Goal: Transaction & Acquisition: Purchase product/service

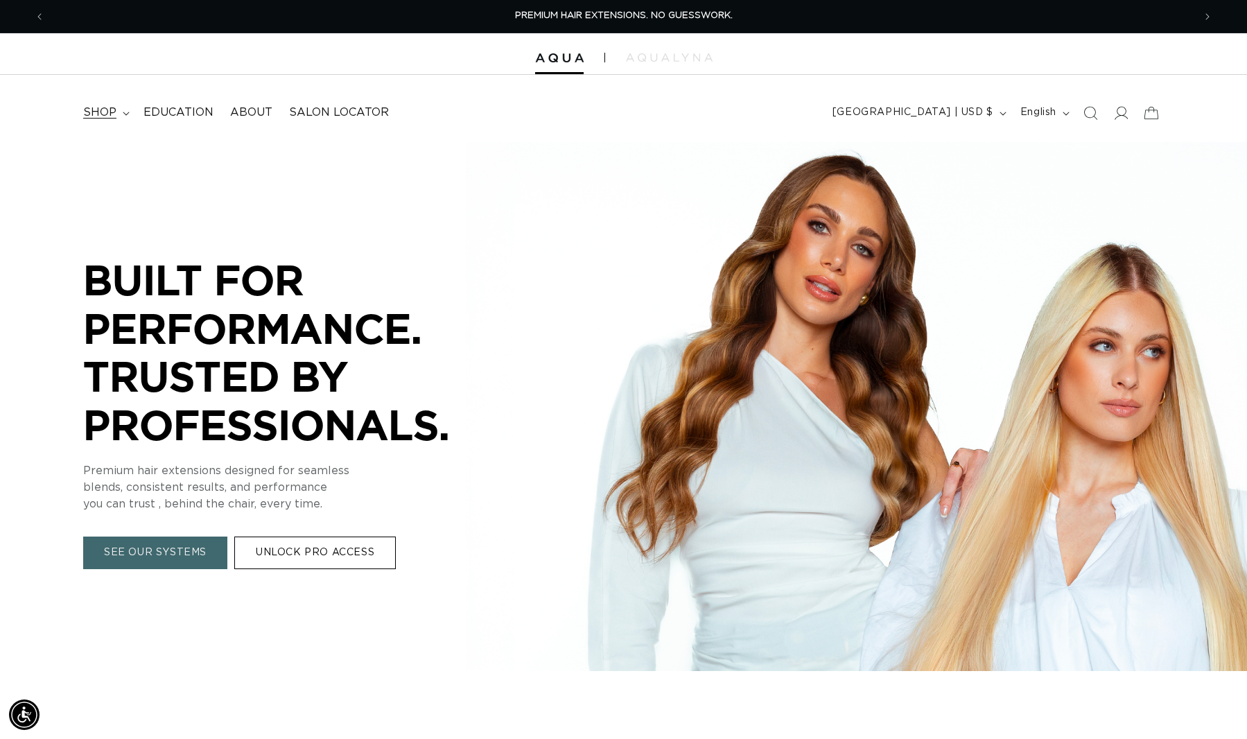
click at [109, 111] on span "shop" at bounding box center [99, 112] width 33 height 15
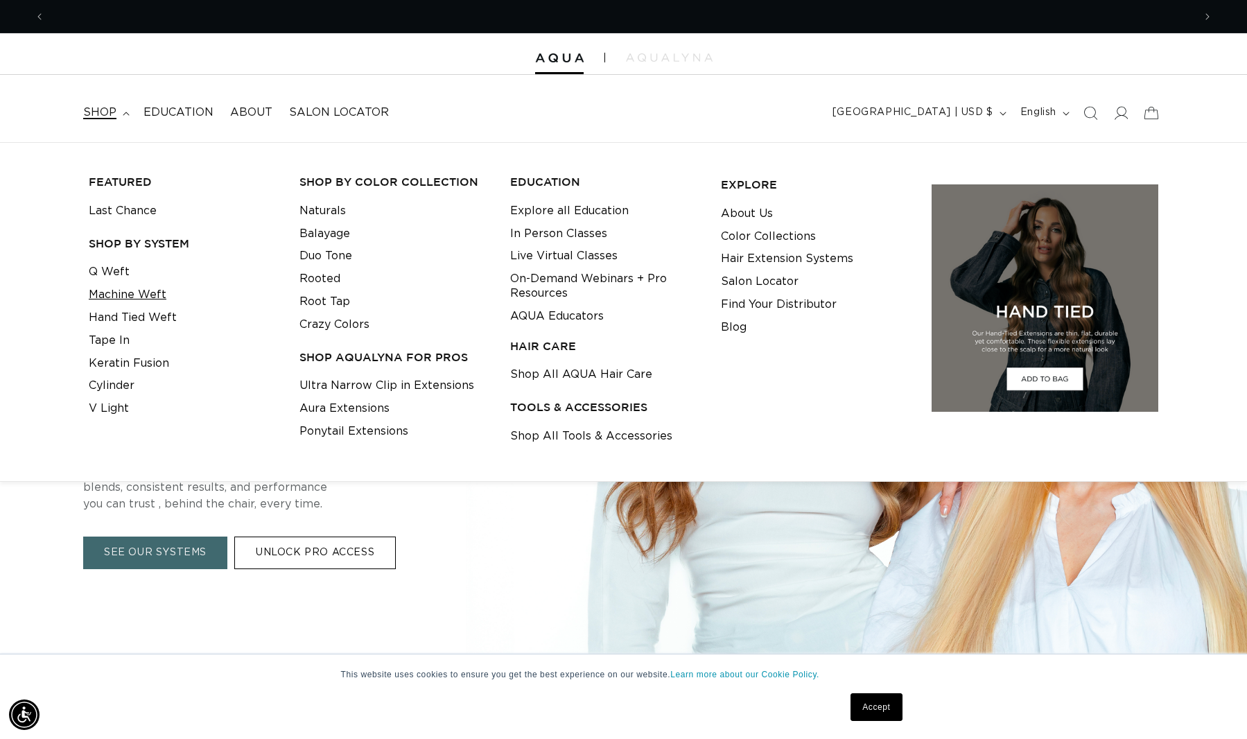
scroll to position [0, 1149]
click at [142, 320] on link "Hand Tied Weft" at bounding box center [133, 317] width 88 height 23
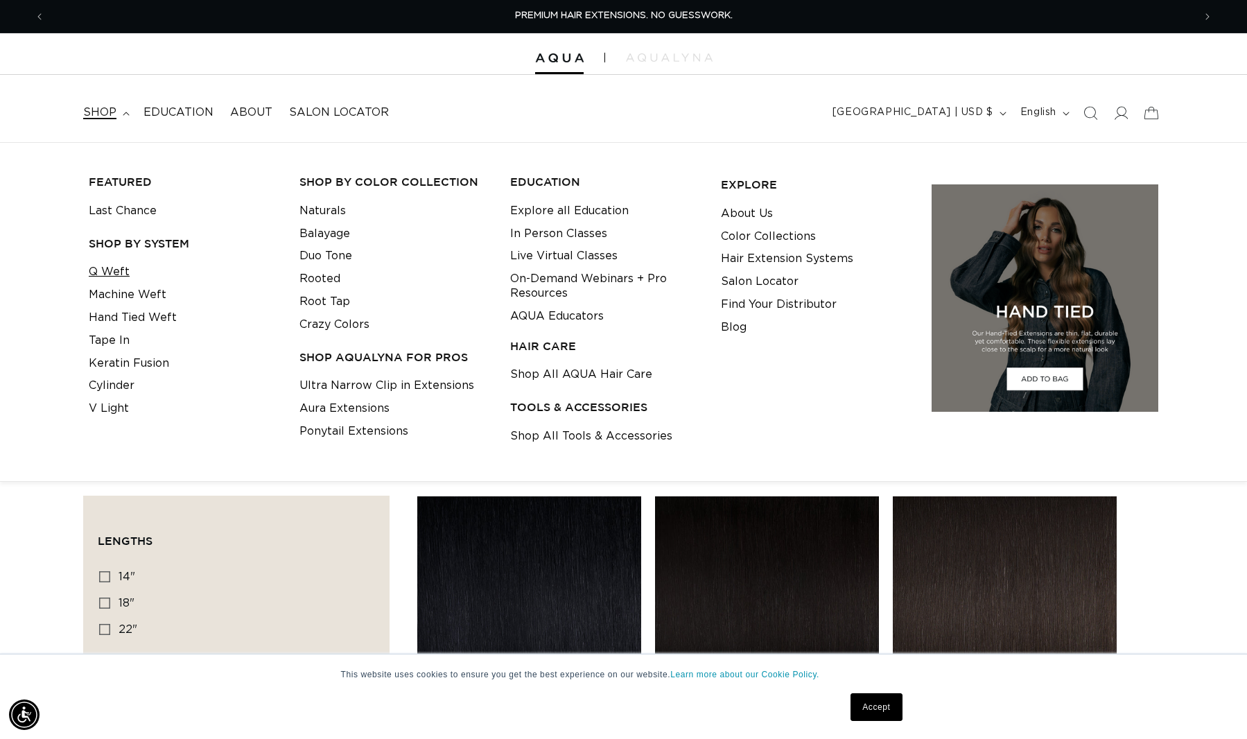
click at [89, 268] on link "Q Weft" at bounding box center [109, 272] width 41 height 23
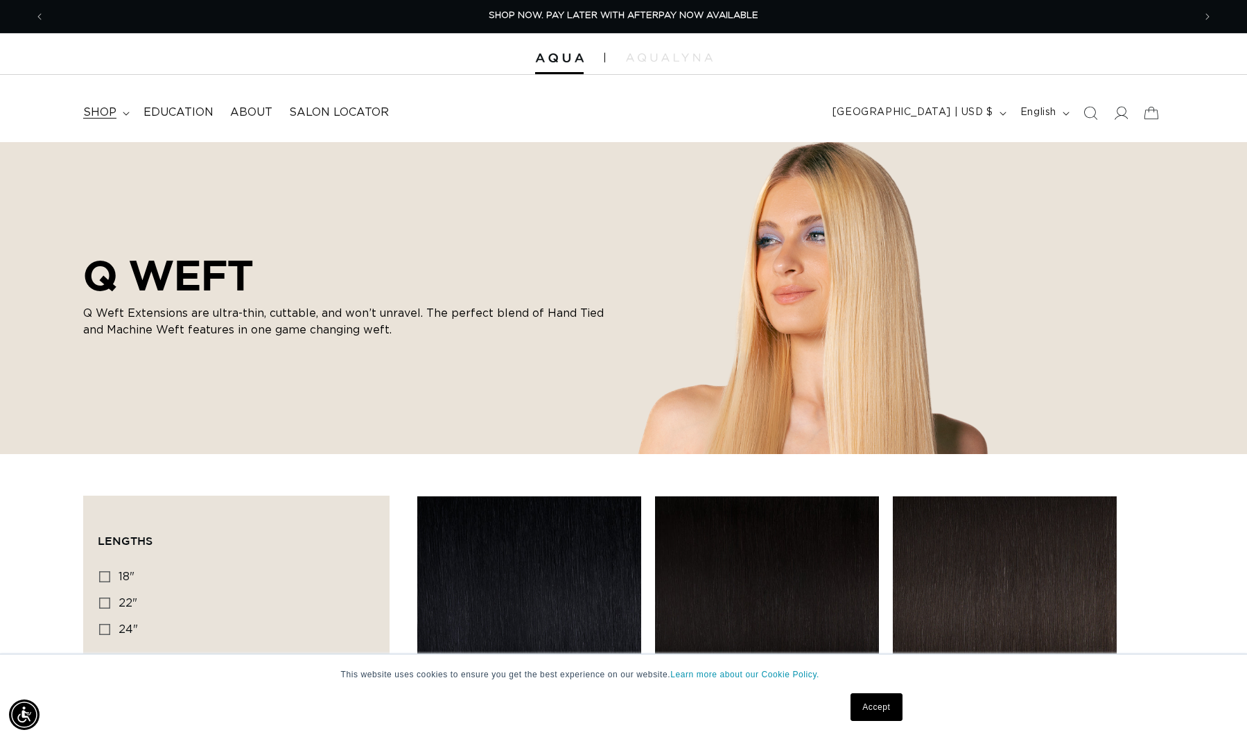
click at [101, 123] on summary "shop" at bounding box center [105, 112] width 60 height 31
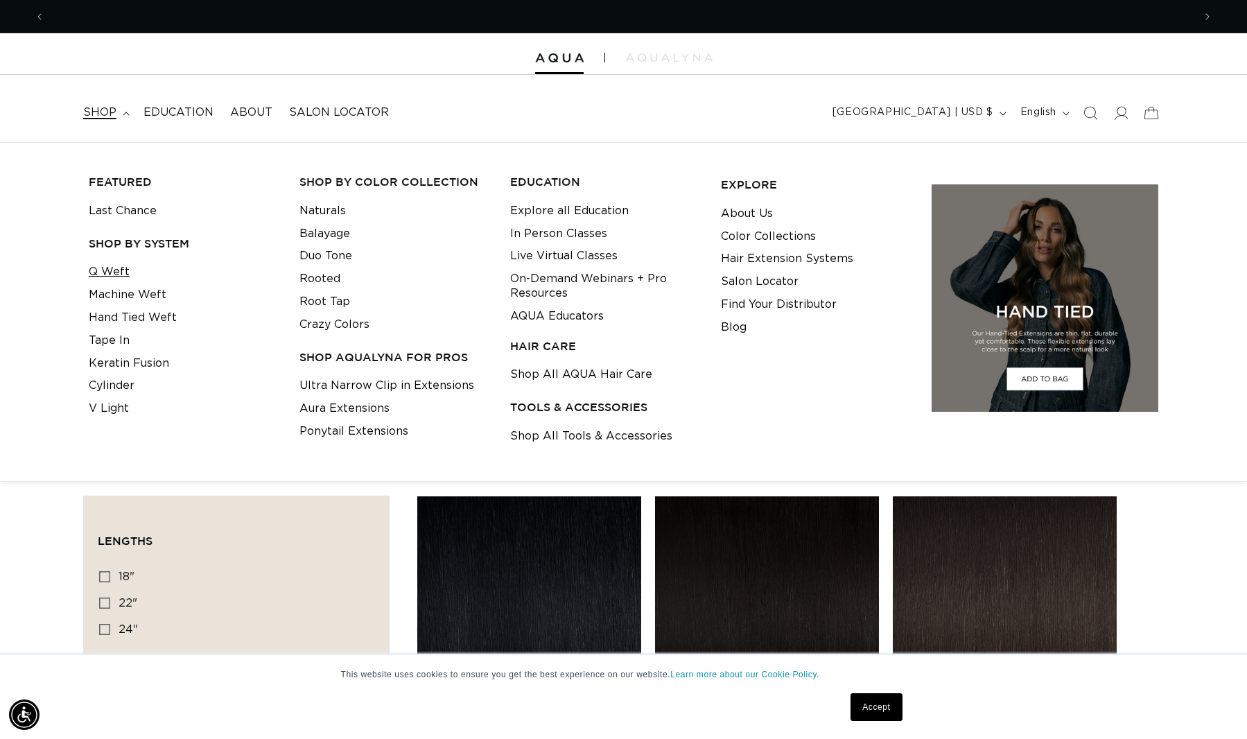
scroll to position [0, 2297]
click at [126, 293] on link "Machine Weft" at bounding box center [128, 295] width 78 height 23
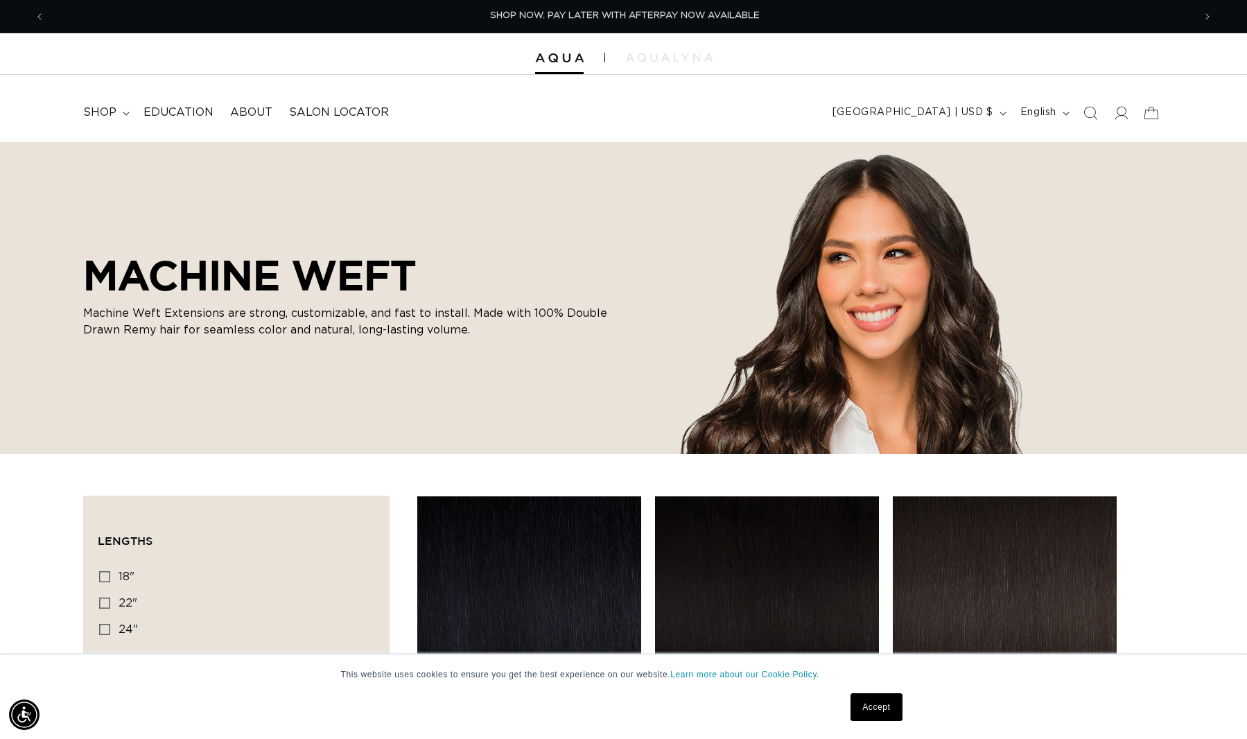
scroll to position [0, 2297]
click at [121, 123] on summary "shop" at bounding box center [105, 112] width 60 height 31
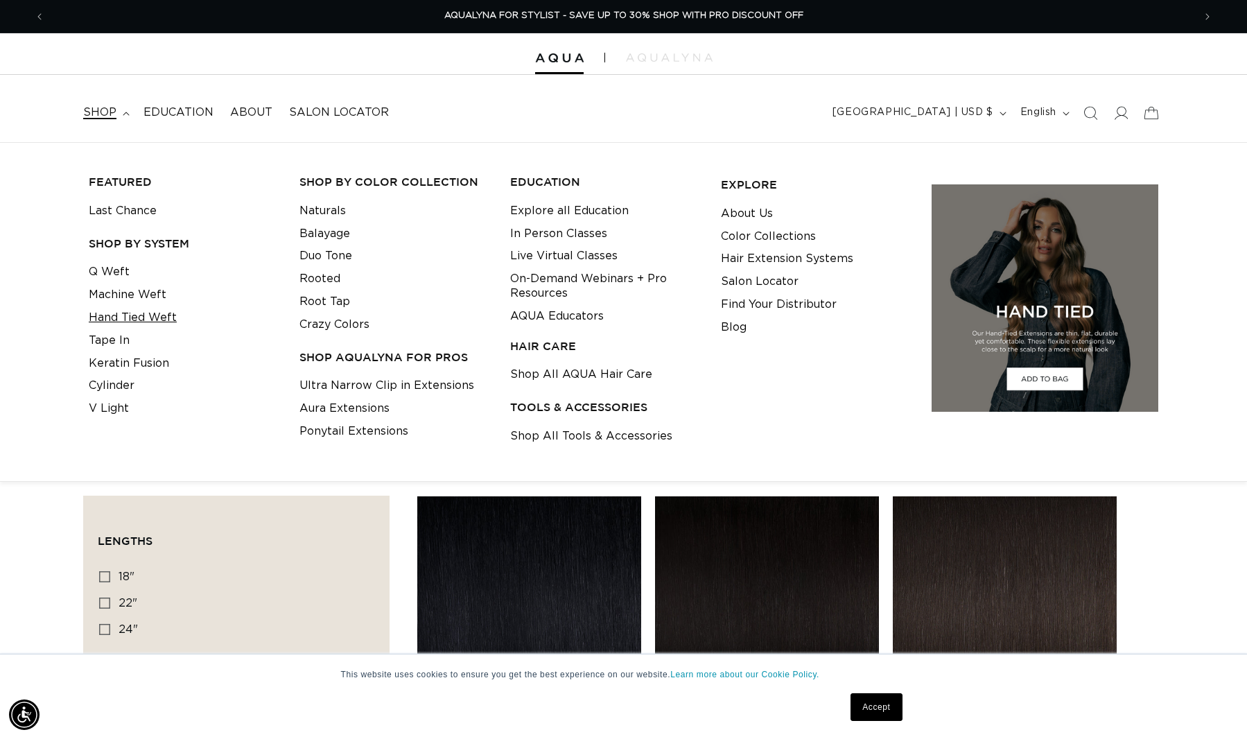
click at [132, 319] on link "Hand Tied Weft" at bounding box center [133, 317] width 88 height 23
click at [104, 378] on link "Cylinder" at bounding box center [112, 385] width 46 height 23
click at [132, 365] on link "Keratin Fusion" at bounding box center [129, 363] width 80 height 23
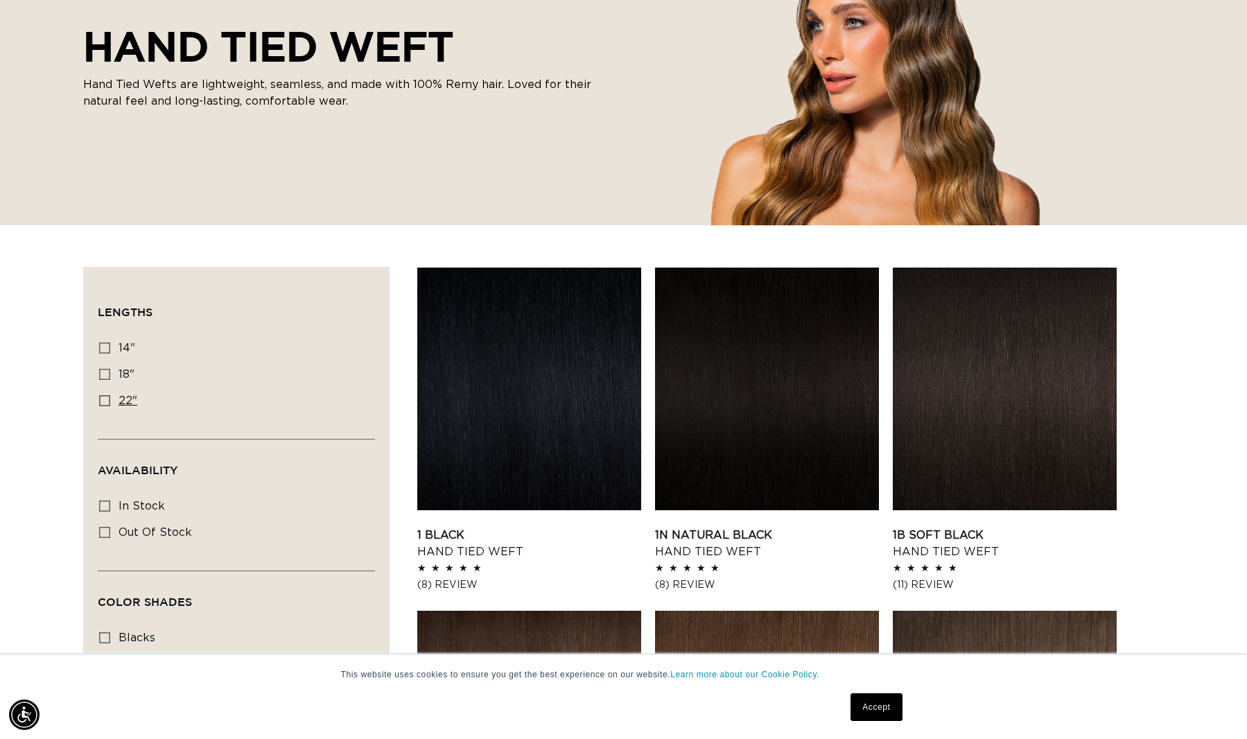
scroll to position [0, 2297]
click at [137, 337] on label "14" 14" (11 products)" at bounding box center [232, 349] width 266 height 26
click at [110, 342] on input "14" 14" (11 products)" at bounding box center [104, 347] width 11 height 11
checkbox input "true"
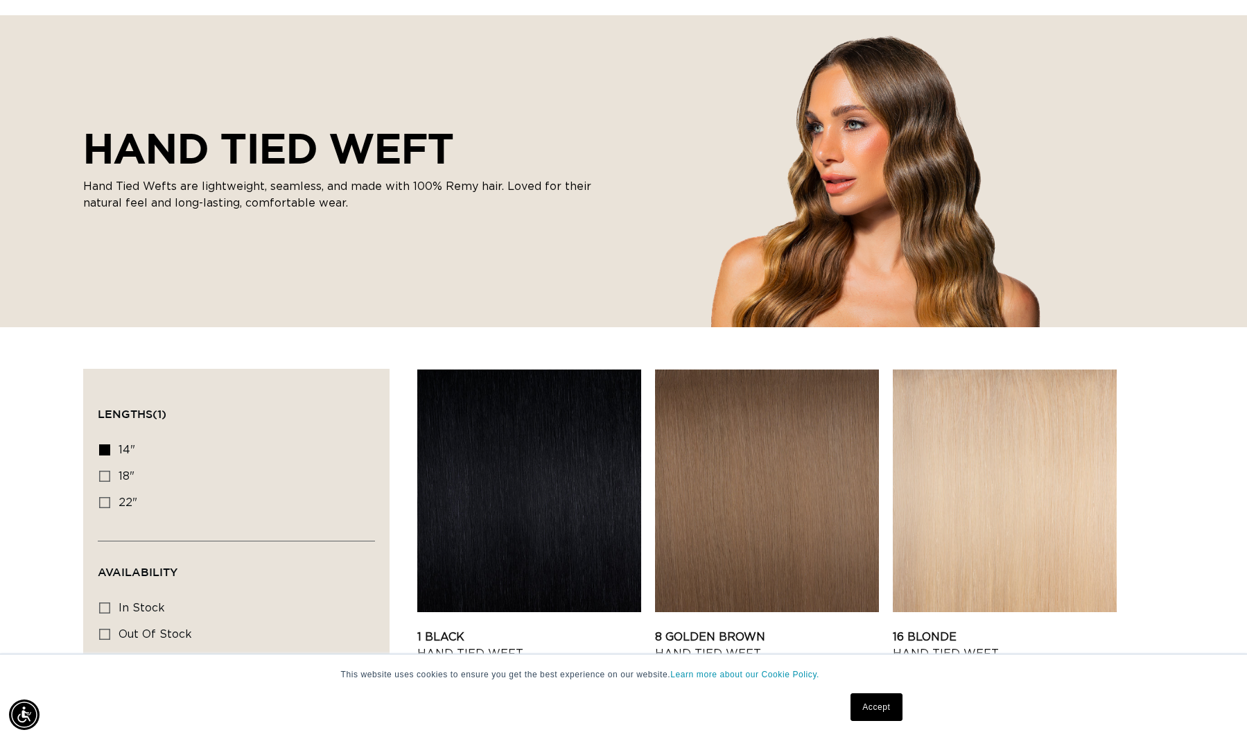
scroll to position [0, 2297]
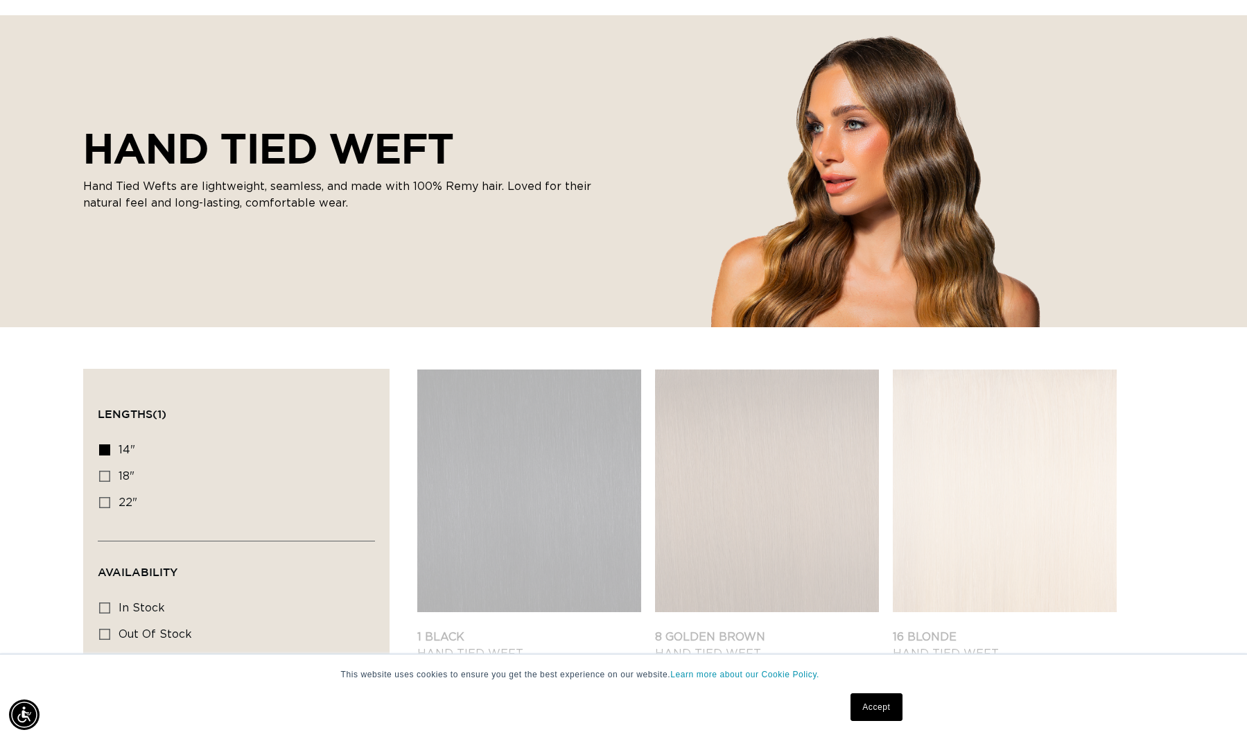
scroll to position [229, 0]
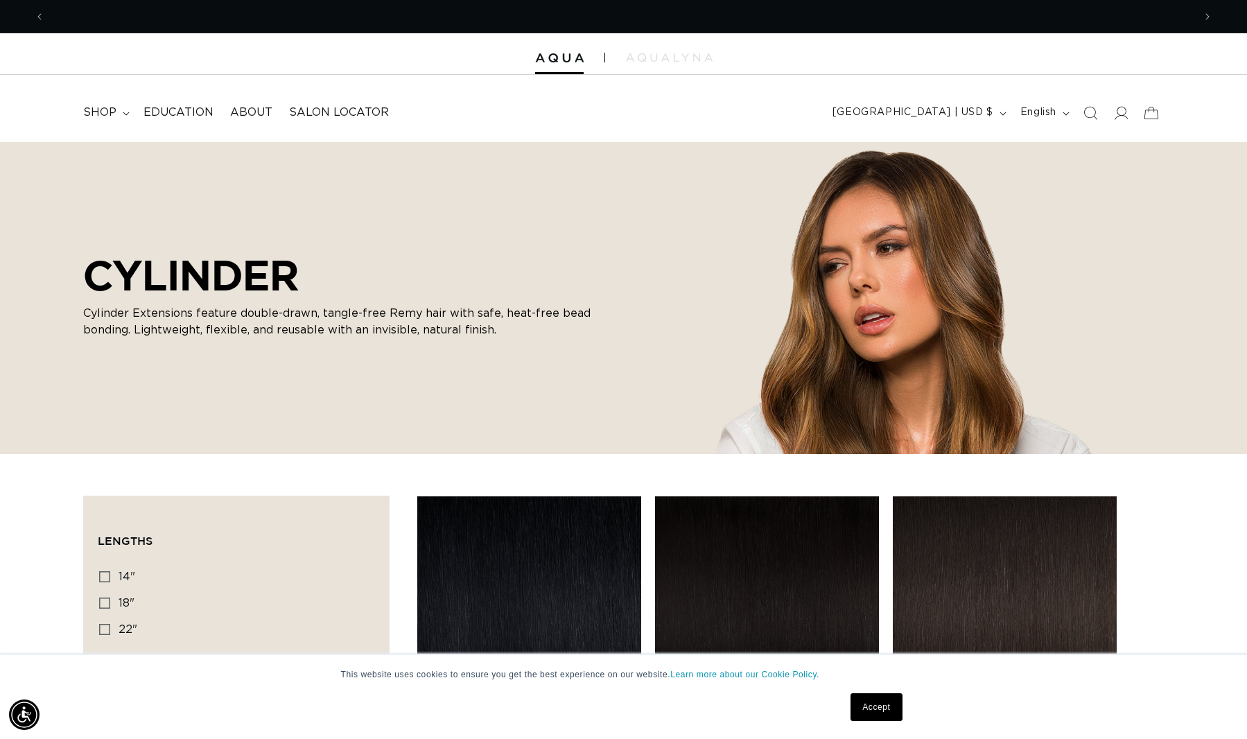
scroll to position [0, 1149]
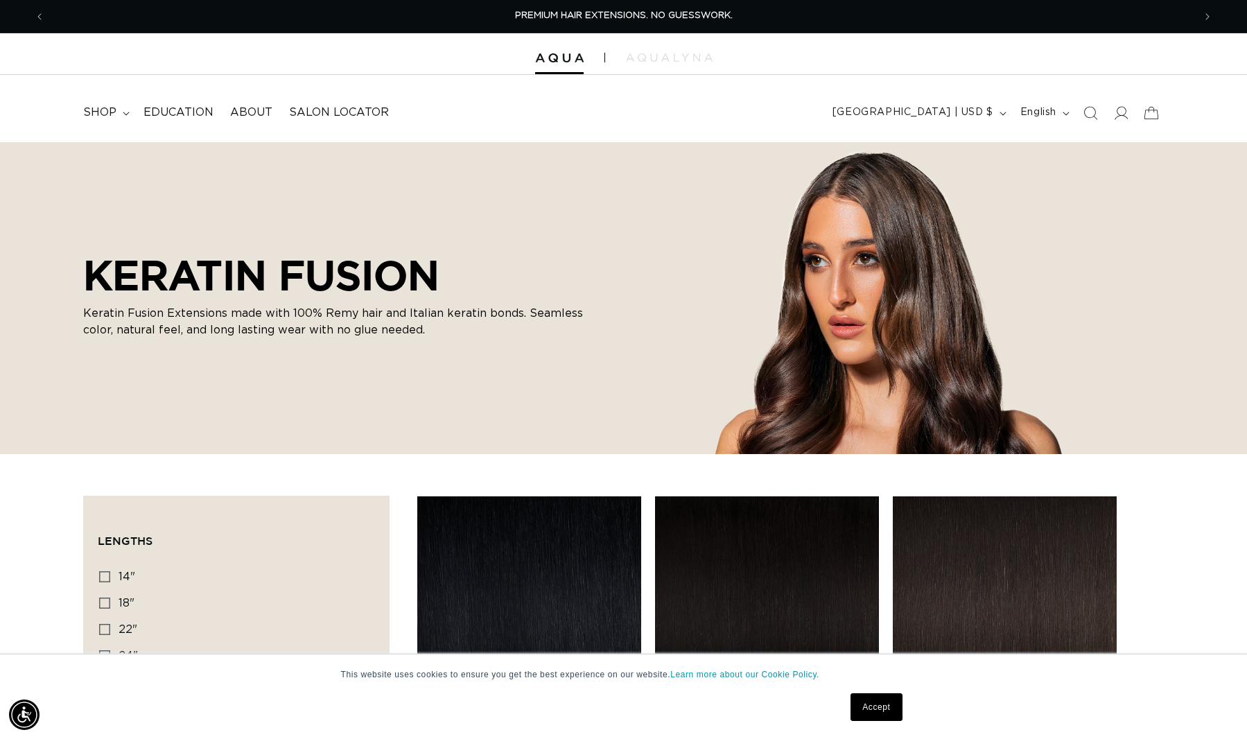
click at [299, 1] on div "PREMIUM HAIR EXTENSIONS. NO GUESSWORK." at bounding box center [624, 16] width 1138 height 33
